Goal: Task Accomplishment & Management: Manage account settings

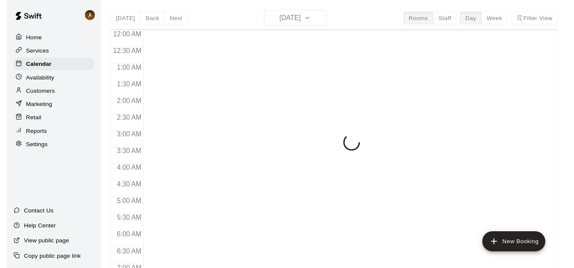
scroll to position [525, 0]
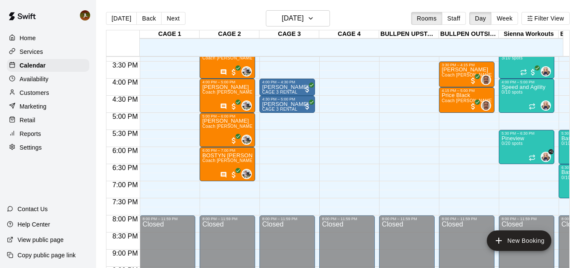
click at [230, 11] on div "[DATE] Back [DATE][DATE] Rooms Staff Day Week Filter View" at bounding box center [337, 20] width 463 height 20
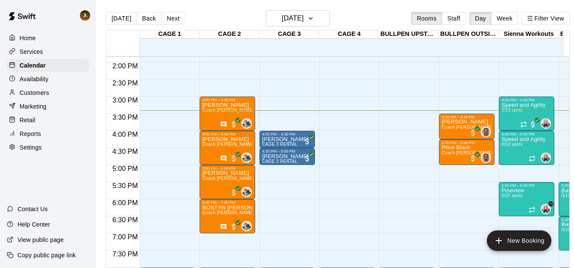
scroll to position [482, 0]
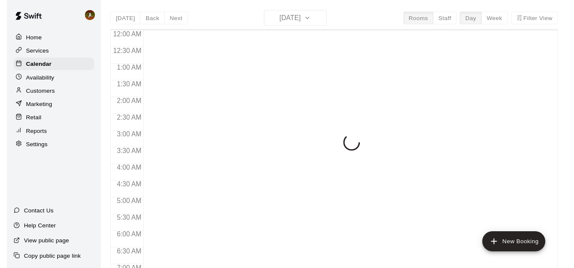
scroll to position [533, 0]
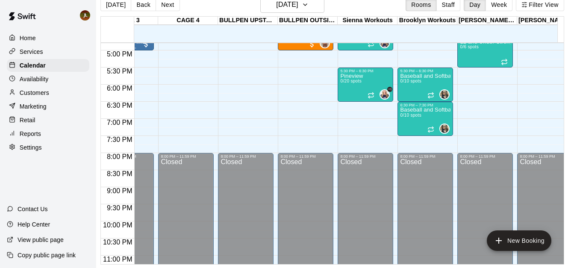
scroll to position [429, 155]
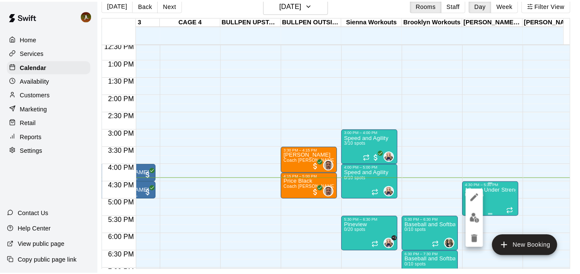
scroll to position [14, 4]
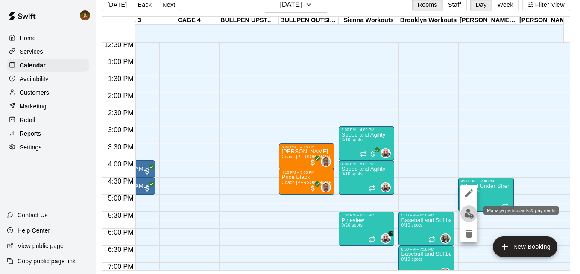
click at [468, 217] on img "edit" at bounding box center [469, 214] width 10 height 10
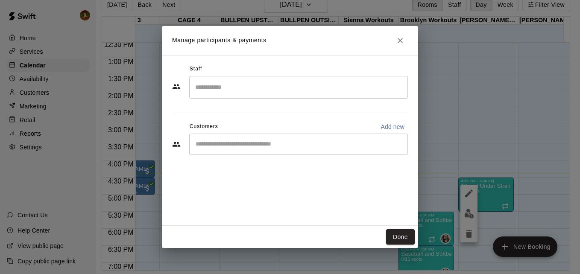
click at [238, 86] on input "Search staff" at bounding box center [298, 87] width 211 height 15
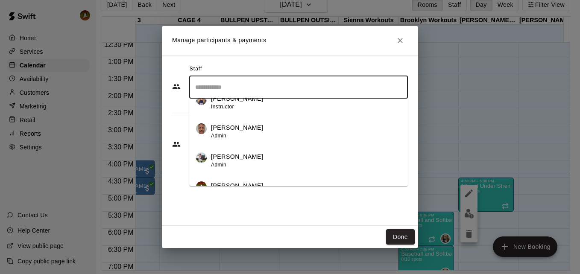
scroll to position [232, 0]
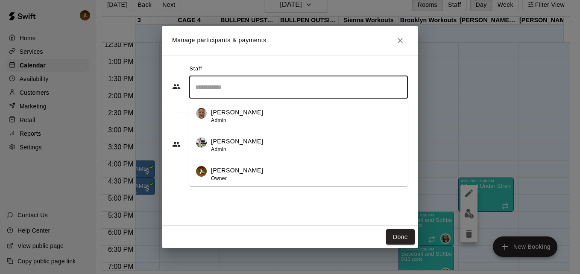
click at [231, 170] on p "Cody Hansen" at bounding box center [237, 170] width 52 height 9
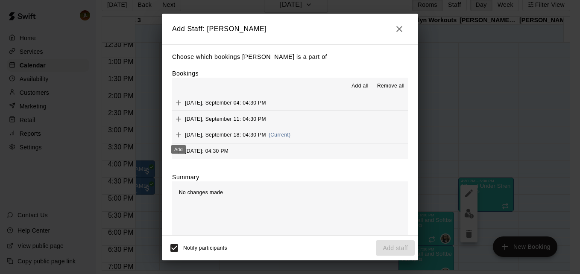
click at [177, 136] on icon "Add" at bounding box center [178, 134] width 5 height 5
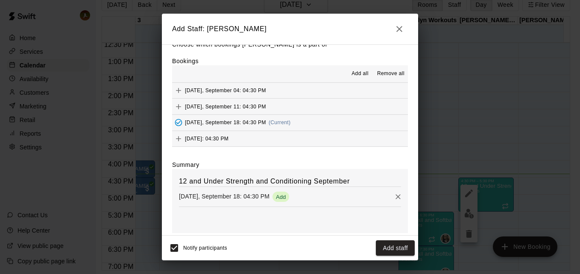
scroll to position [18, 0]
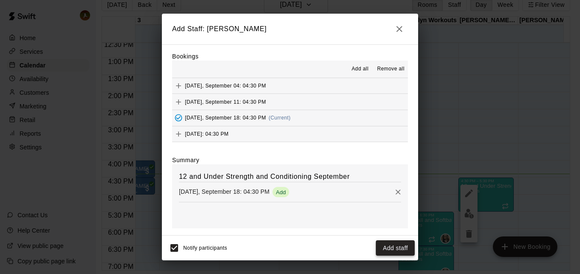
click at [383, 249] on button "Add staff" at bounding box center [395, 248] width 39 height 16
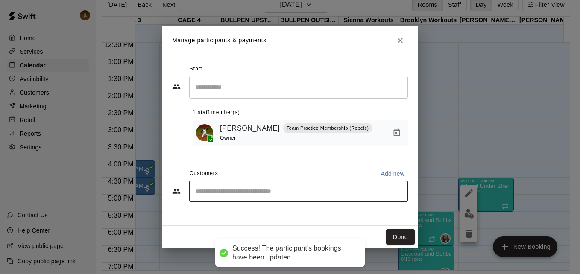
click at [250, 196] on input "Start typing to search customers..." at bounding box center [298, 191] width 211 height 9
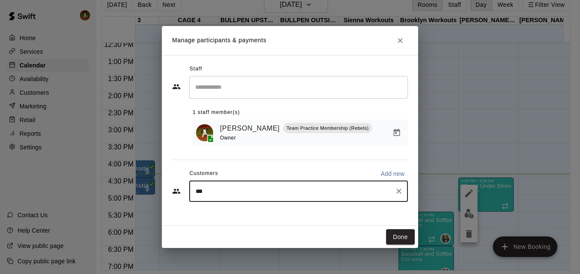
type input "****"
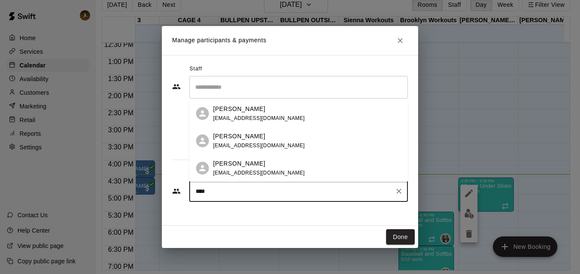
click at [237, 167] on p "Buck Bale" at bounding box center [239, 163] width 52 height 9
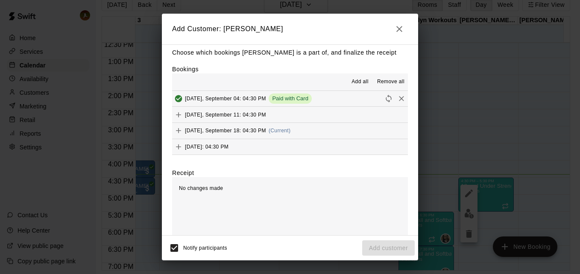
scroll to position [0, 0]
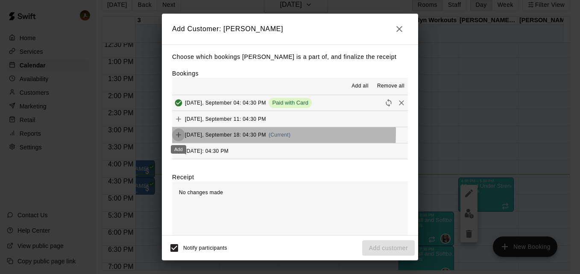
click at [177, 133] on icon "Add" at bounding box center [178, 135] width 9 height 9
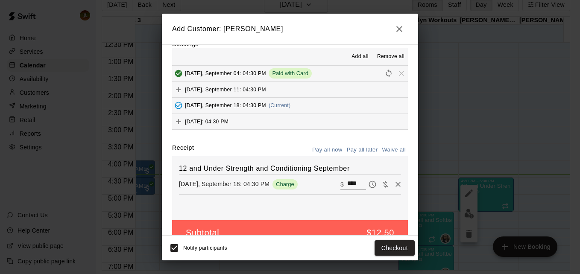
scroll to position [48, 0]
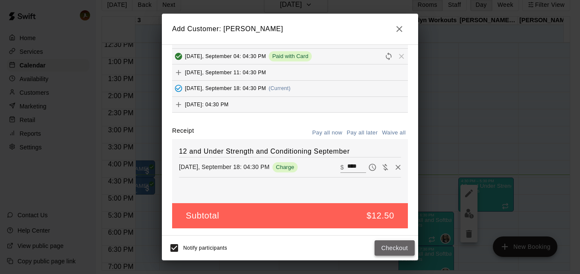
click at [395, 252] on button "Checkout" at bounding box center [395, 248] width 40 height 16
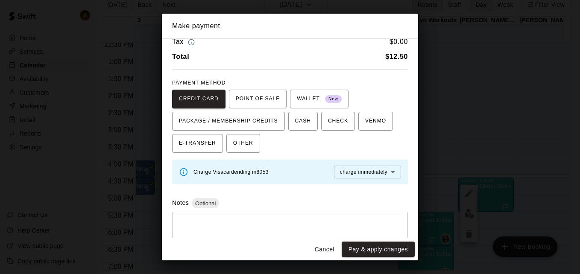
scroll to position [44, 0]
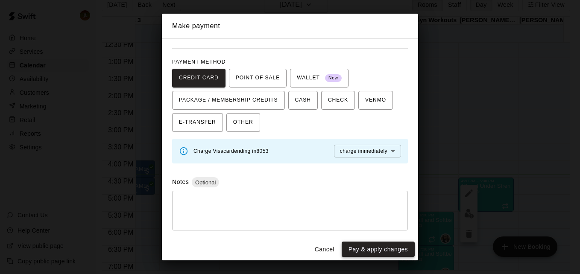
click at [383, 247] on button "Pay & apply changes" at bounding box center [378, 250] width 73 height 16
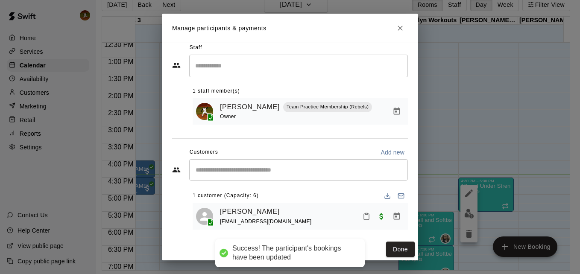
scroll to position [17, 0]
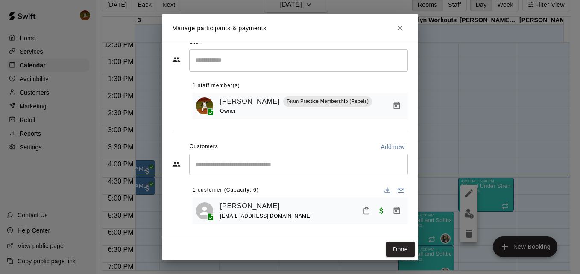
click at [256, 161] on input "Start typing to search customers..." at bounding box center [298, 164] width 211 height 9
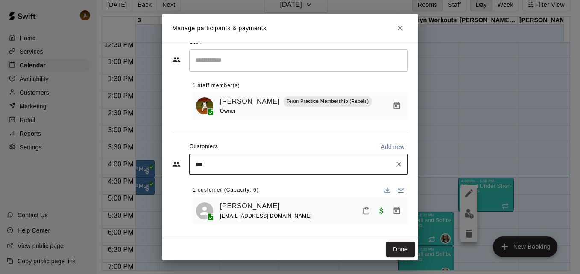
type input "****"
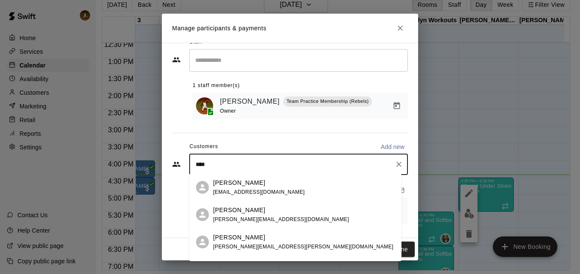
click at [261, 189] on span "hlkandrokmom@gmail.com" at bounding box center [259, 192] width 92 height 6
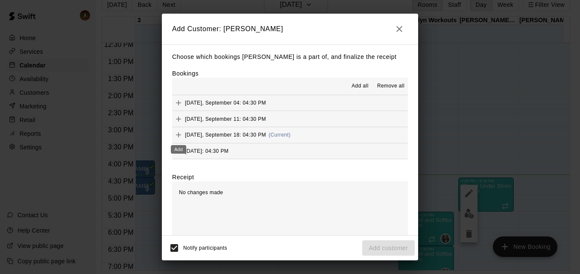
click at [176, 135] on icon "Add" at bounding box center [178, 135] width 9 height 9
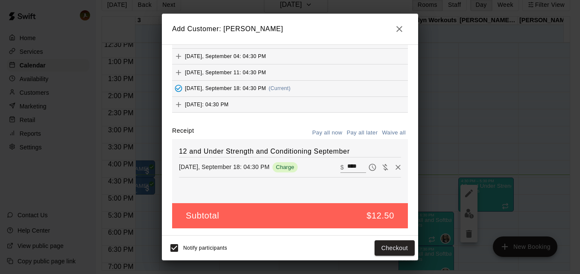
scroll to position [48, 0]
click at [401, 247] on button "Checkout" at bounding box center [395, 248] width 40 height 16
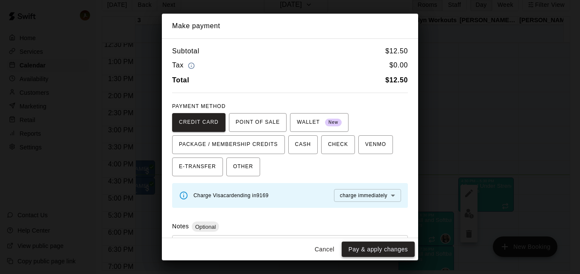
click at [384, 249] on button "Pay & apply changes" at bounding box center [378, 250] width 73 height 16
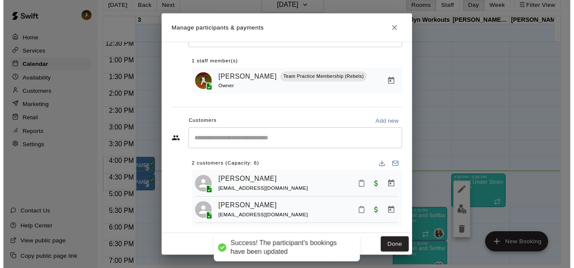
scroll to position [49, 0]
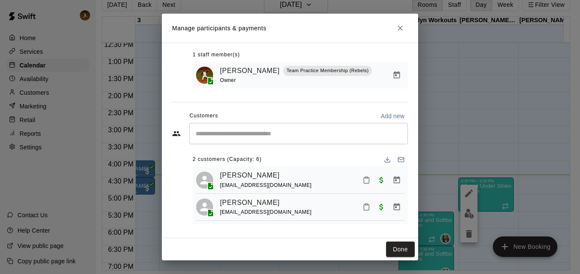
click at [363, 180] on icon "Mark attendance" at bounding box center [367, 180] width 8 height 8
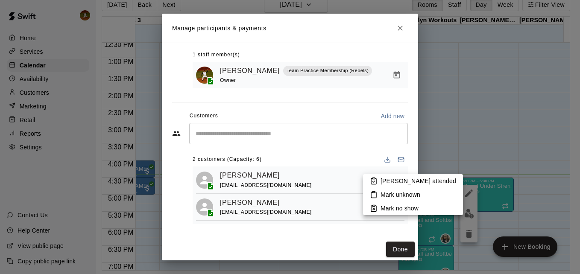
click at [384, 184] on p "Mark attended" at bounding box center [418, 181] width 76 height 9
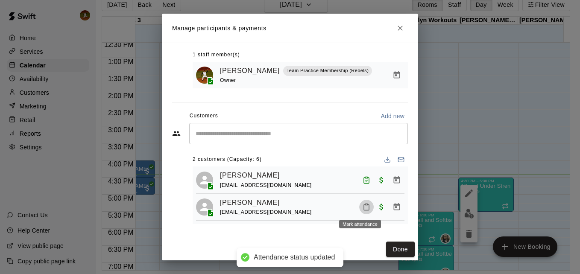
click at [363, 205] on icon "Mark attendance" at bounding box center [367, 207] width 8 height 8
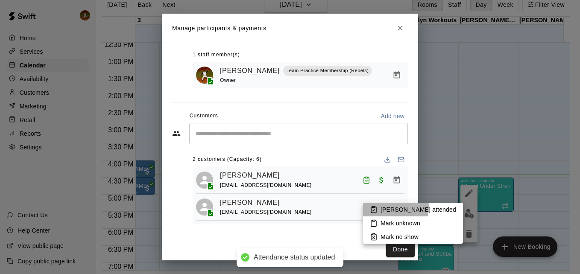
click at [386, 207] on p "Mark attended" at bounding box center [418, 209] width 76 height 9
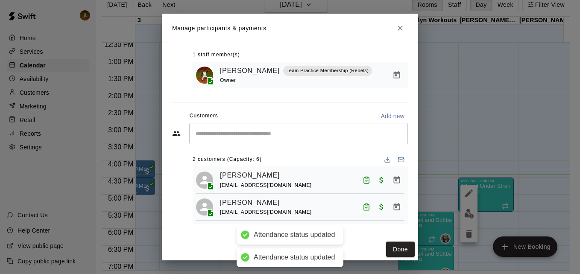
click at [393, 241] on div "Done" at bounding box center [290, 249] width 256 height 23
click at [393, 249] on button "Done" at bounding box center [400, 250] width 29 height 16
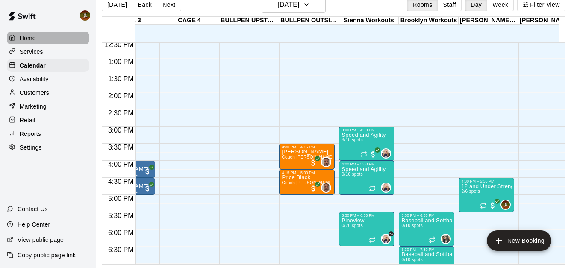
click at [29, 43] on div "Home" at bounding box center [48, 38] width 82 height 13
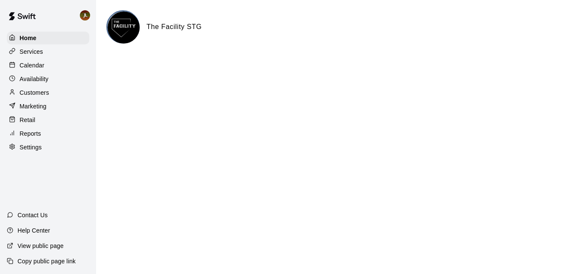
click at [25, 64] on p "Calendar" at bounding box center [32, 65] width 25 height 9
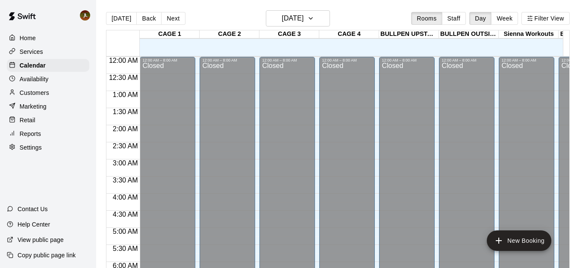
scroll to position [562, 0]
